Goal: Information Seeking & Learning: Check status

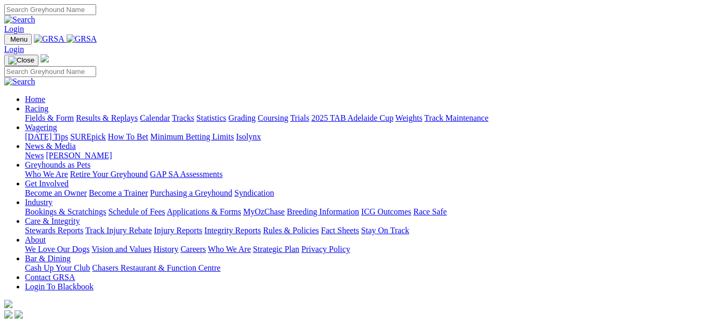
click at [123, 113] on link "Results & Replays" at bounding box center [107, 117] width 62 height 9
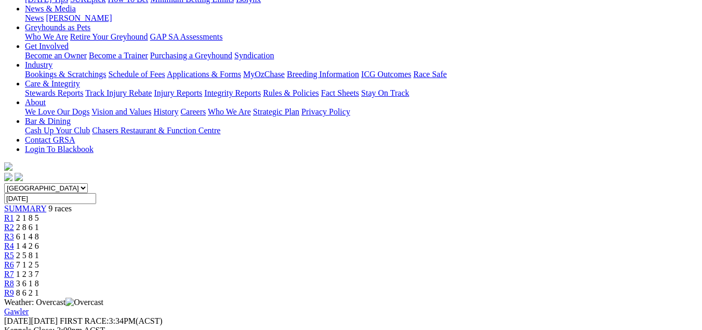
scroll to position [104, 0]
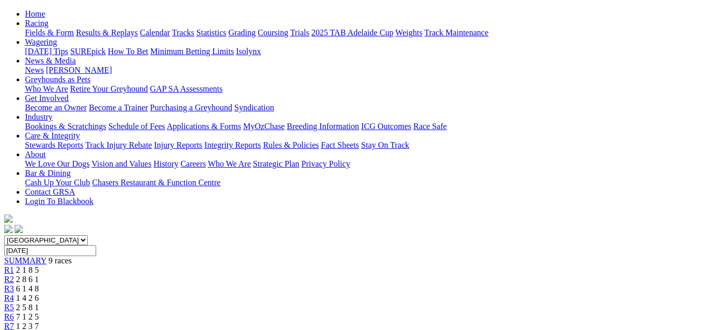
click at [14, 312] on span "R6" at bounding box center [9, 316] width 10 height 9
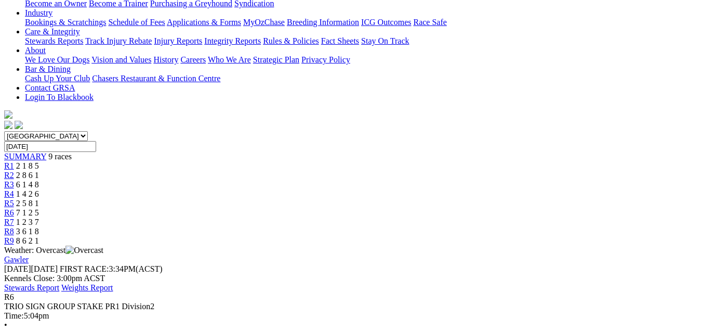
scroll to position [260, 0]
